Goal: Find specific page/section: Find specific page/section

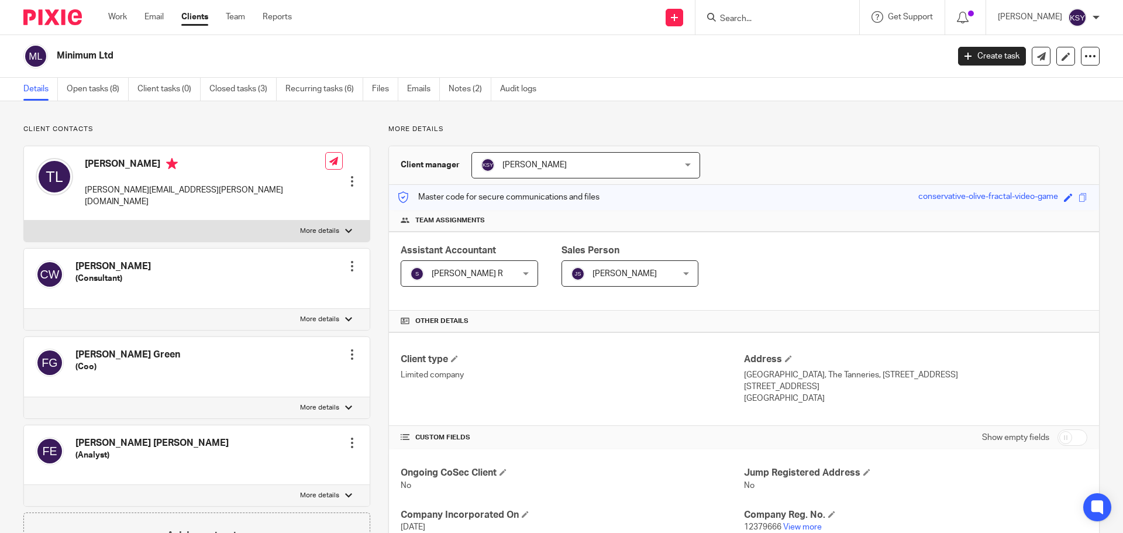
click at [725, 21] on input "Search" at bounding box center [771, 19] width 105 height 11
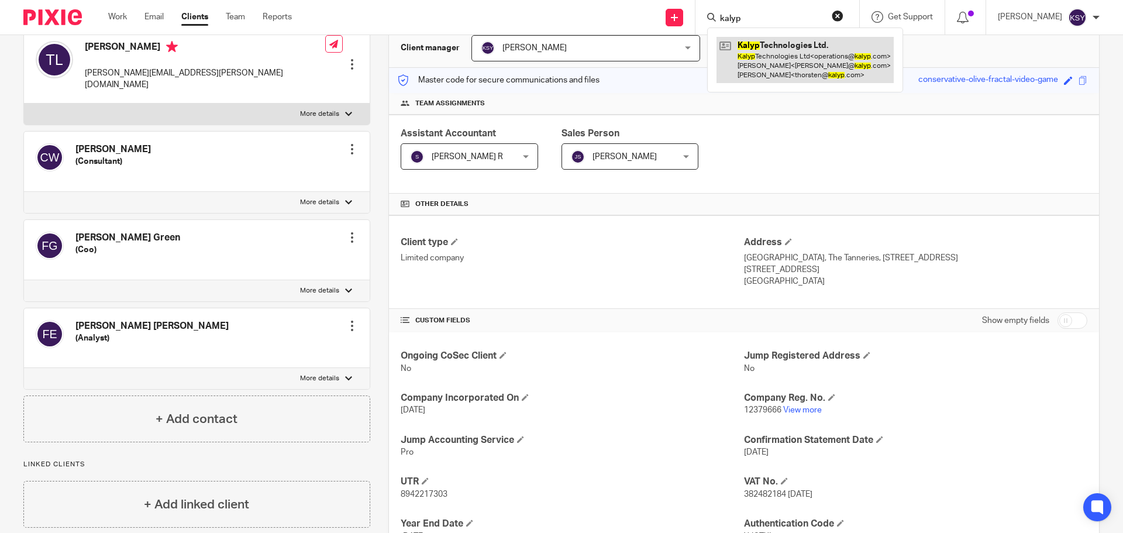
type input "kalyp"
click at [734, 70] on link at bounding box center [805, 60] width 177 height 46
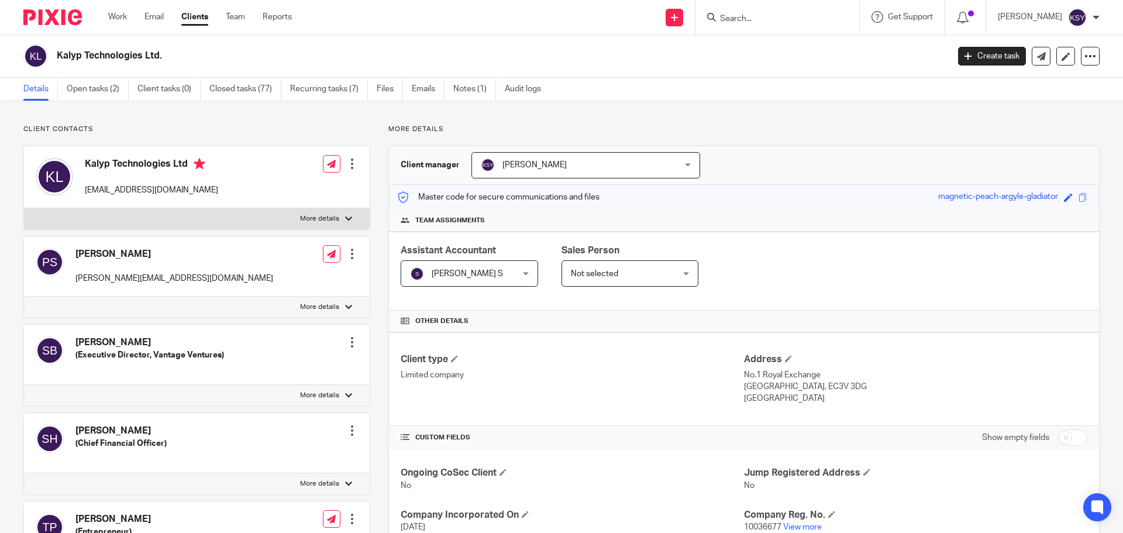
scroll to position [292, 0]
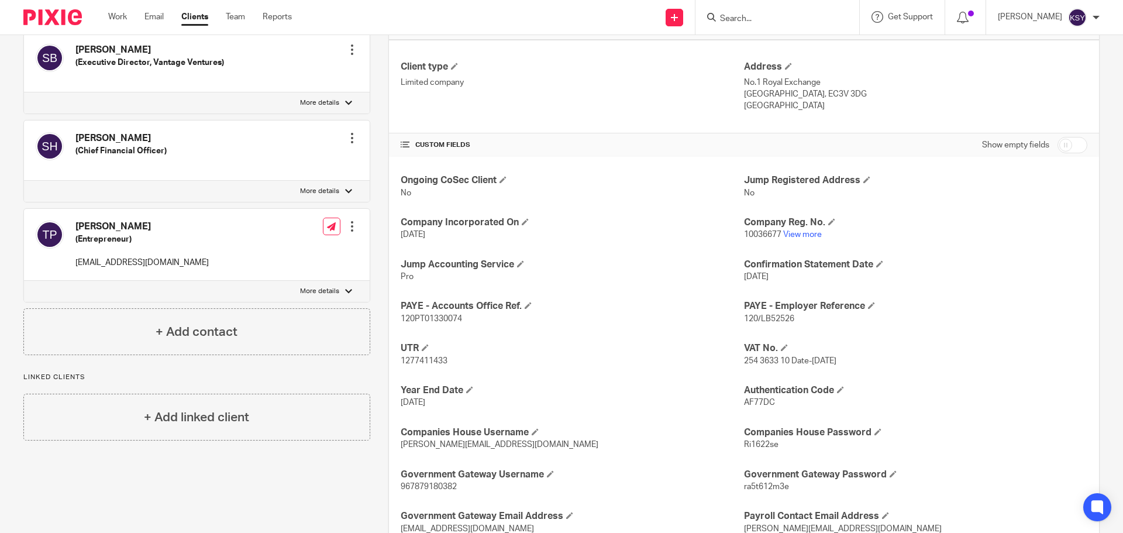
click at [771, 322] on span "120/LB52526" at bounding box center [769, 319] width 50 height 8
copy span "LB52526"
click at [734, 19] on input "Search" at bounding box center [771, 19] width 105 height 11
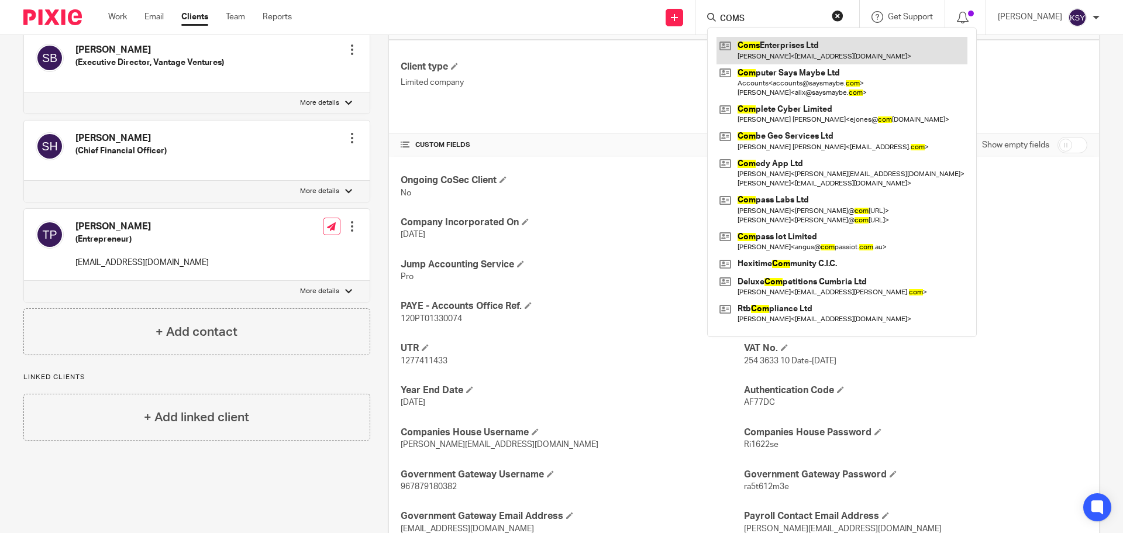
type input "COMS"
click at [741, 42] on link at bounding box center [842, 50] width 251 height 27
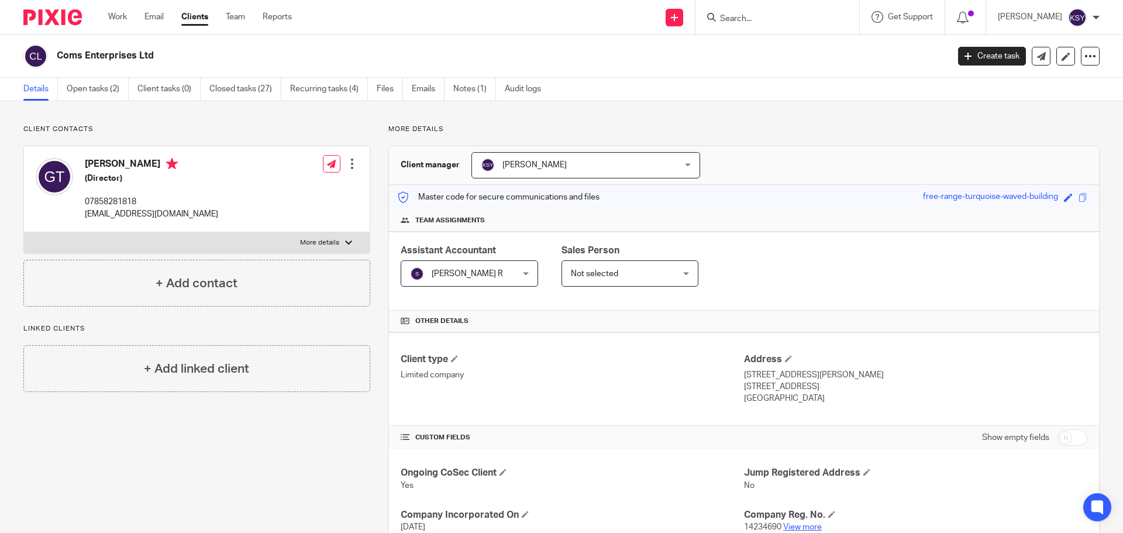
click at [802, 524] on link "View more" at bounding box center [802, 527] width 39 height 8
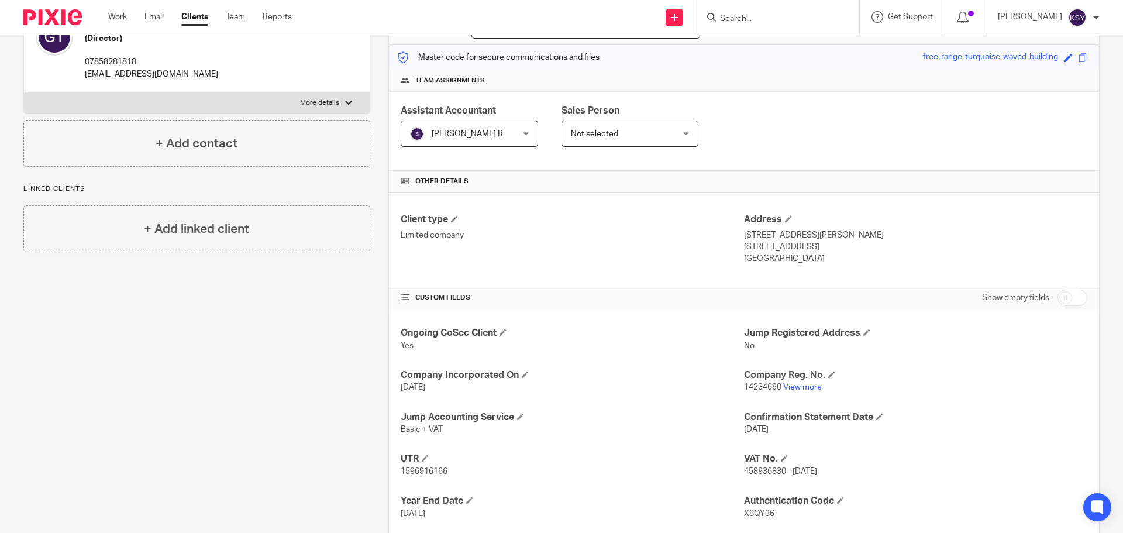
scroll to position [252, 0]
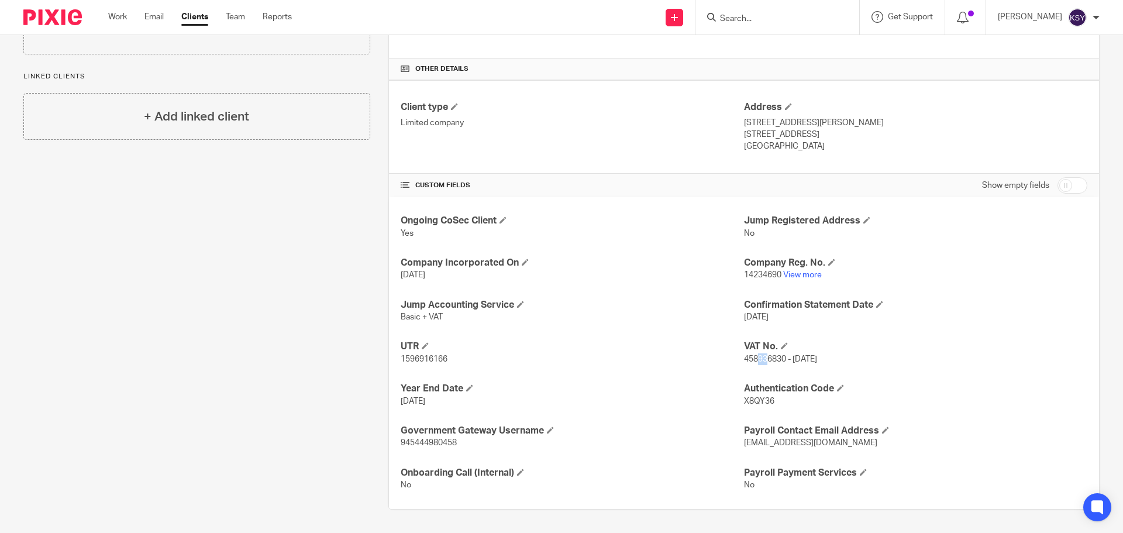
drag, startPoint x: 760, startPoint y: 360, endPoint x: 750, endPoint y: 360, distance: 9.4
click at [750, 360] on span "458936830 - 1st Aug 23" at bounding box center [780, 359] width 73 height 8
drag, startPoint x: 750, startPoint y: 360, endPoint x: 741, endPoint y: 360, distance: 9.4
click at [744, 360] on span "458936830 - 1st Aug 23" at bounding box center [780, 359] width 73 height 8
